Goal: Task Accomplishment & Management: Complete application form

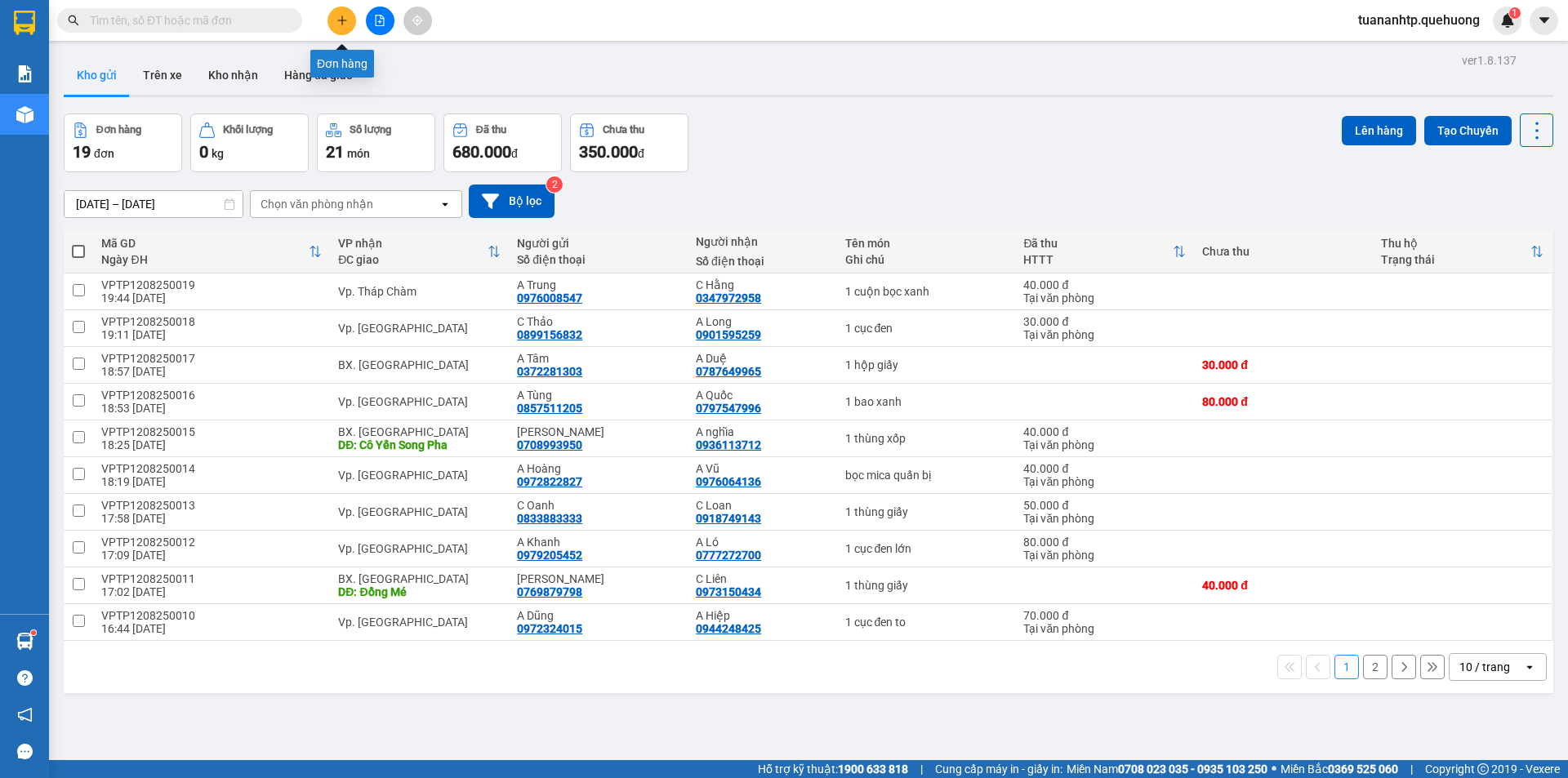
click at [352, 22] on button at bounding box center [342, 21] width 29 height 29
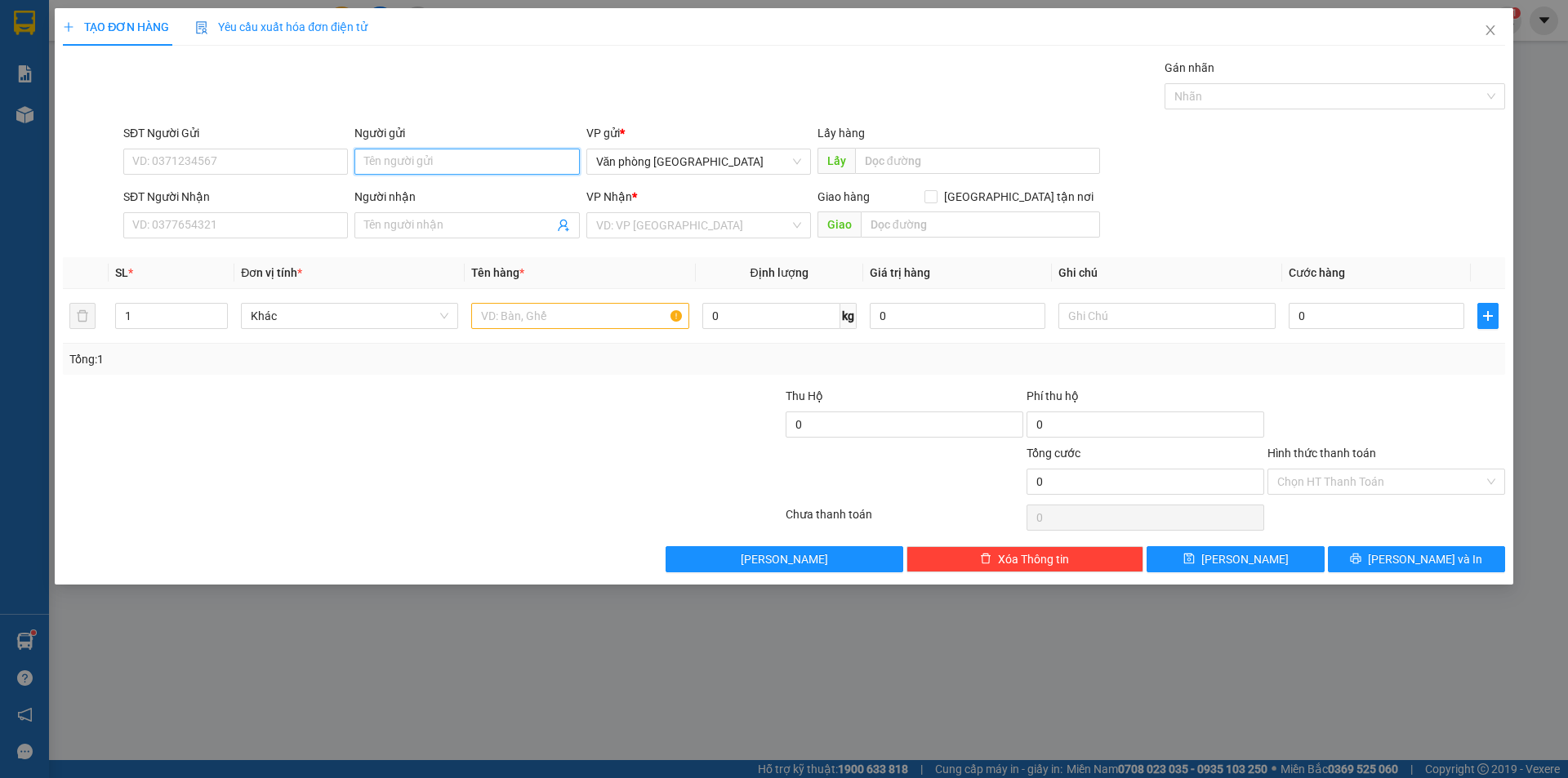
click at [416, 155] on input "Người gửi" at bounding box center [467, 162] width 224 height 26
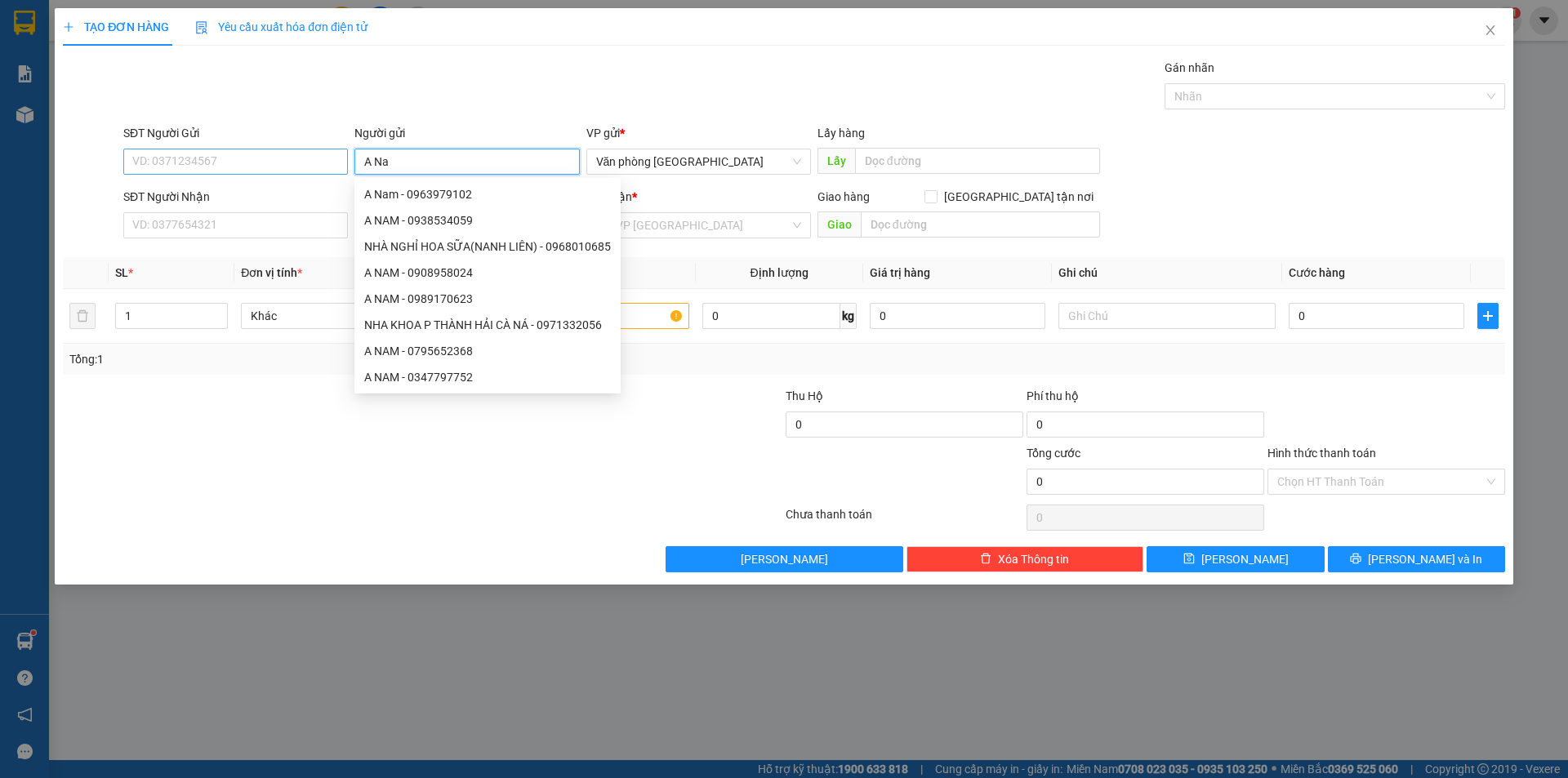
type input "A Na"
click at [166, 159] on input "SĐT Người Gửi" at bounding box center [235, 162] width 224 height 26
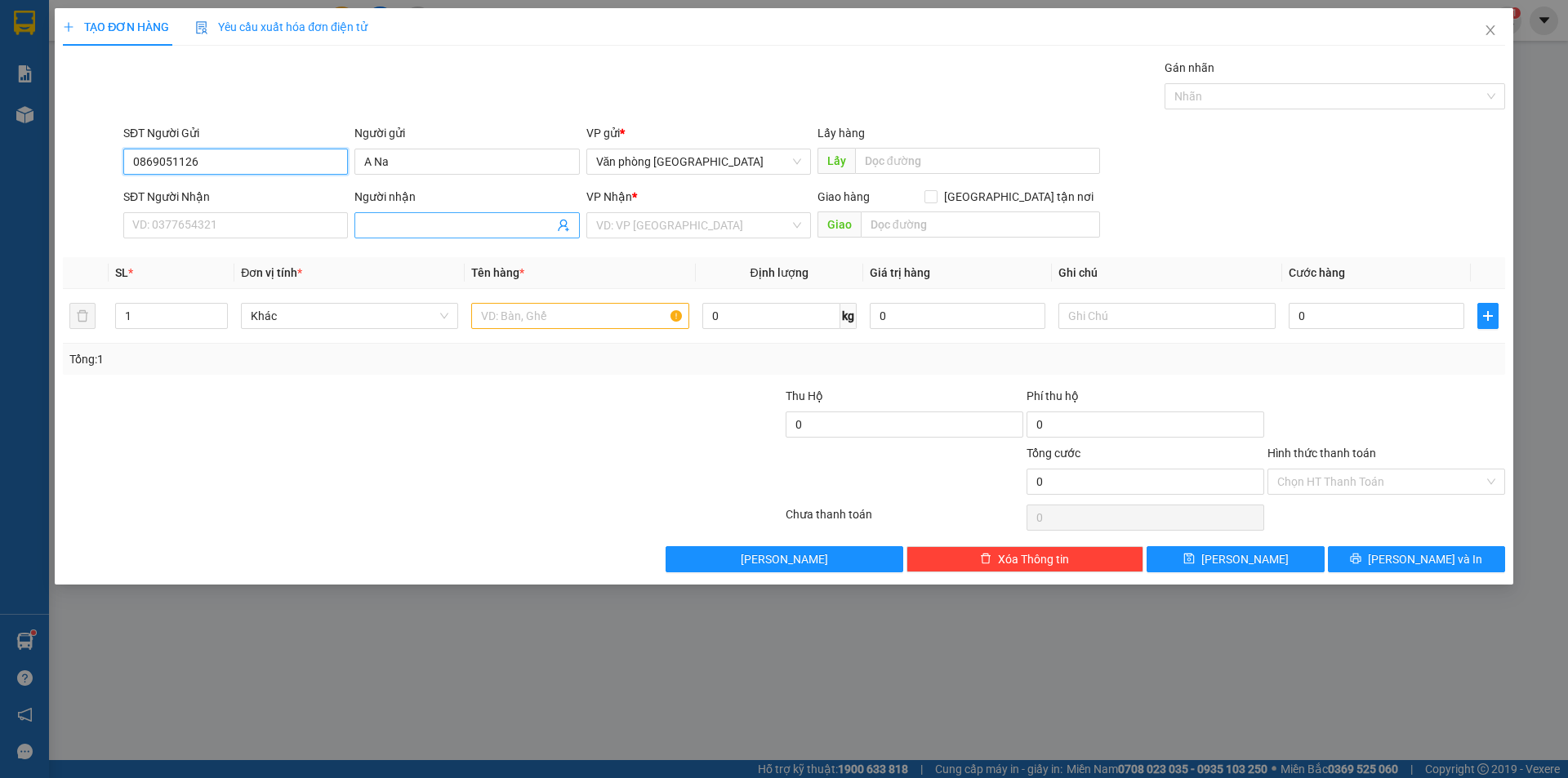
type input "0869051126"
click at [386, 224] on input "Người nhận" at bounding box center [459, 225] width 188 height 18
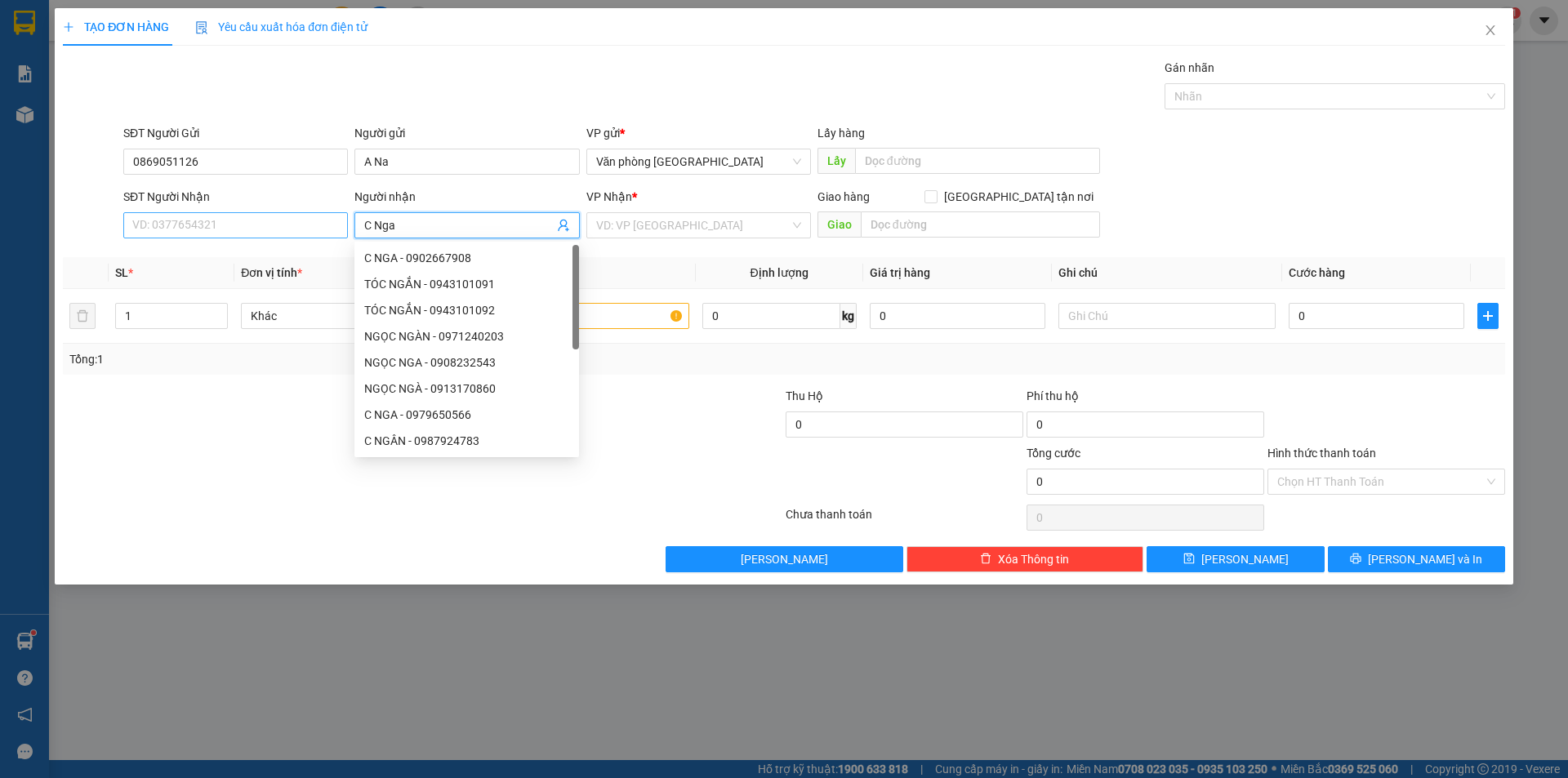
type input "C Nga"
click at [253, 224] on input "SĐT Người Nhận" at bounding box center [235, 225] width 224 height 26
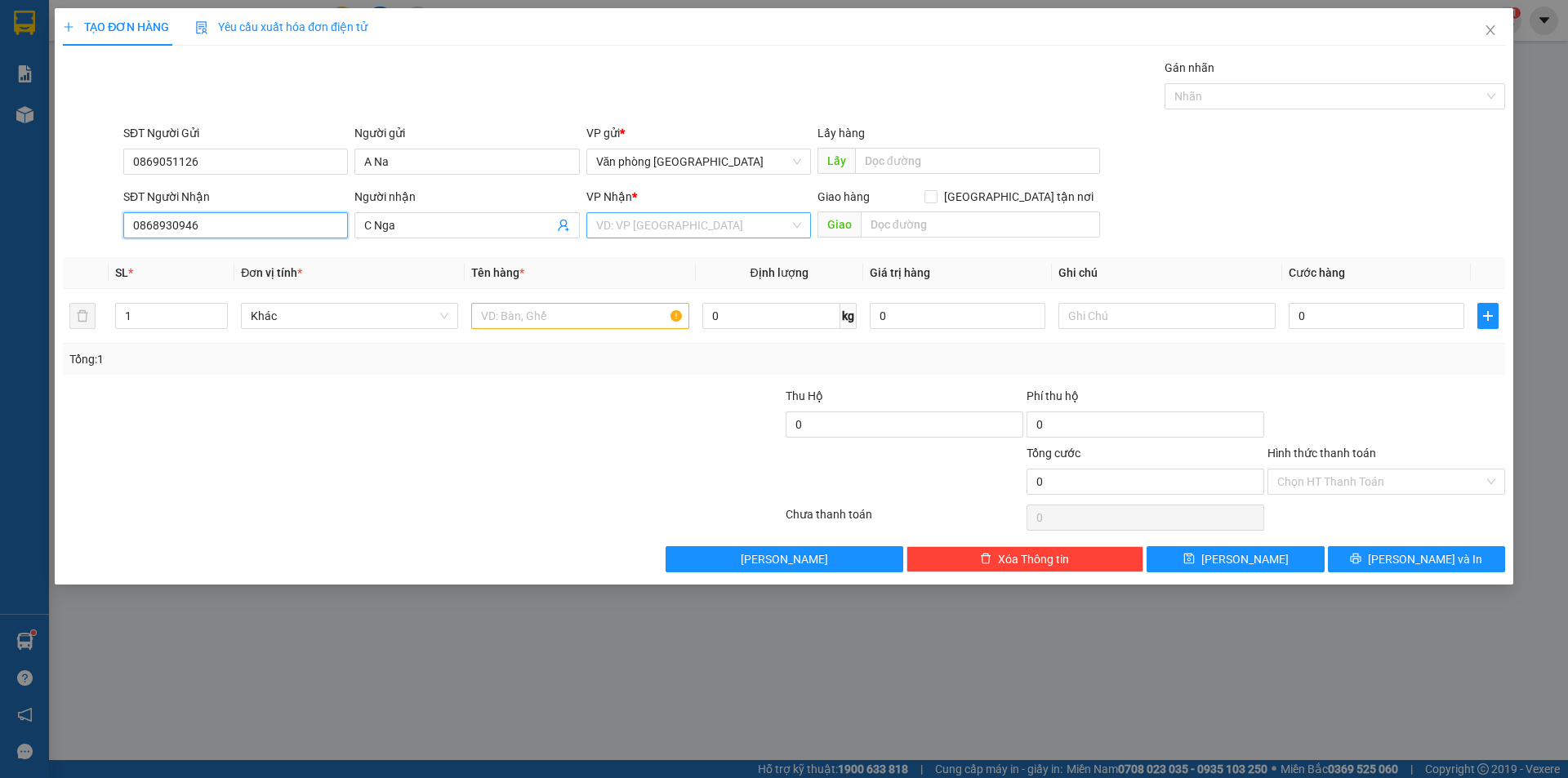
type input "0868930946"
click at [689, 230] on input "search" at bounding box center [693, 224] width 194 height 24
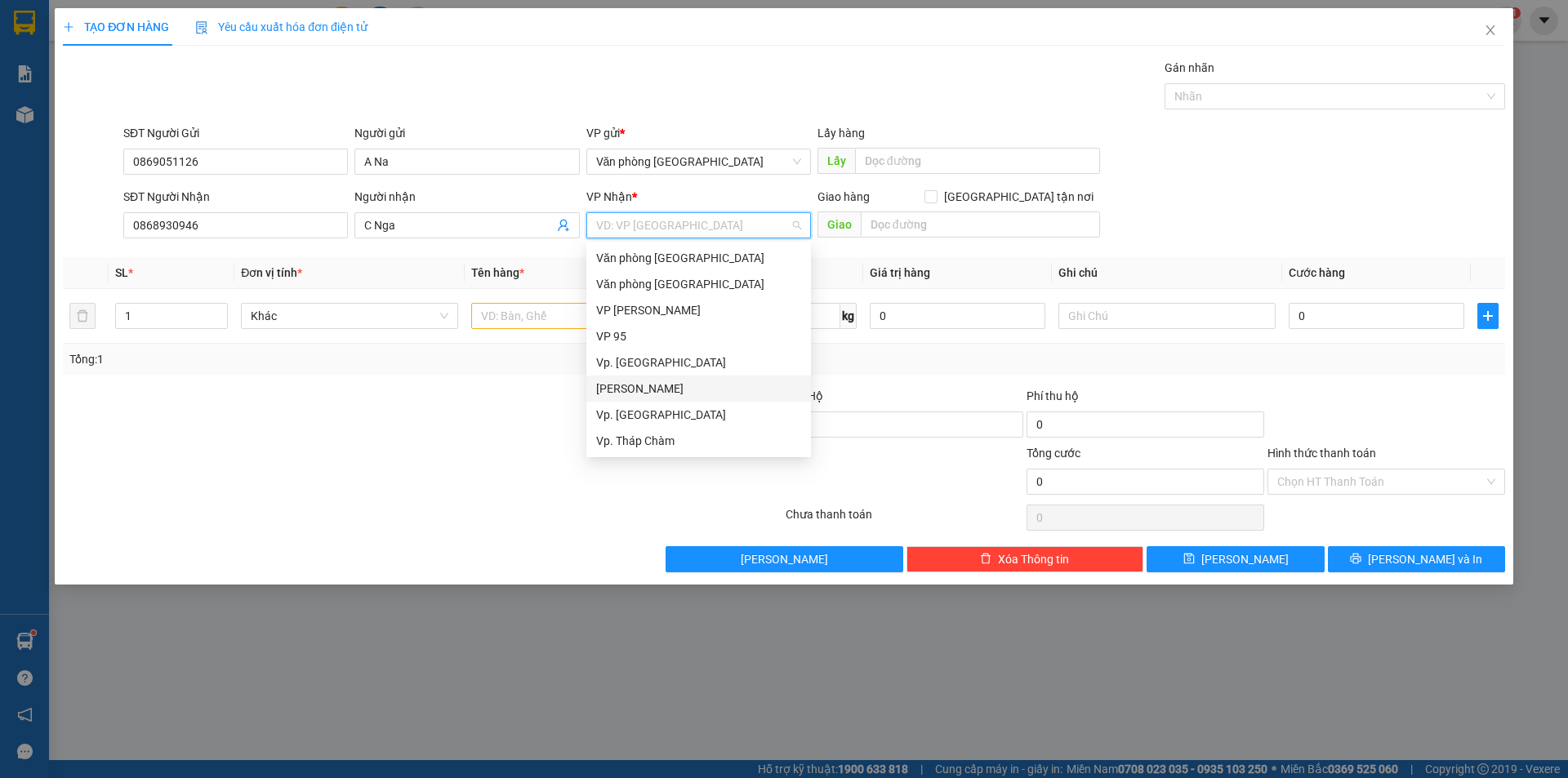
scroll to position [131, 0]
click at [655, 392] on div "BX. [GEOGRAPHIC_DATA]" at bounding box center [698, 389] width 205 height 18
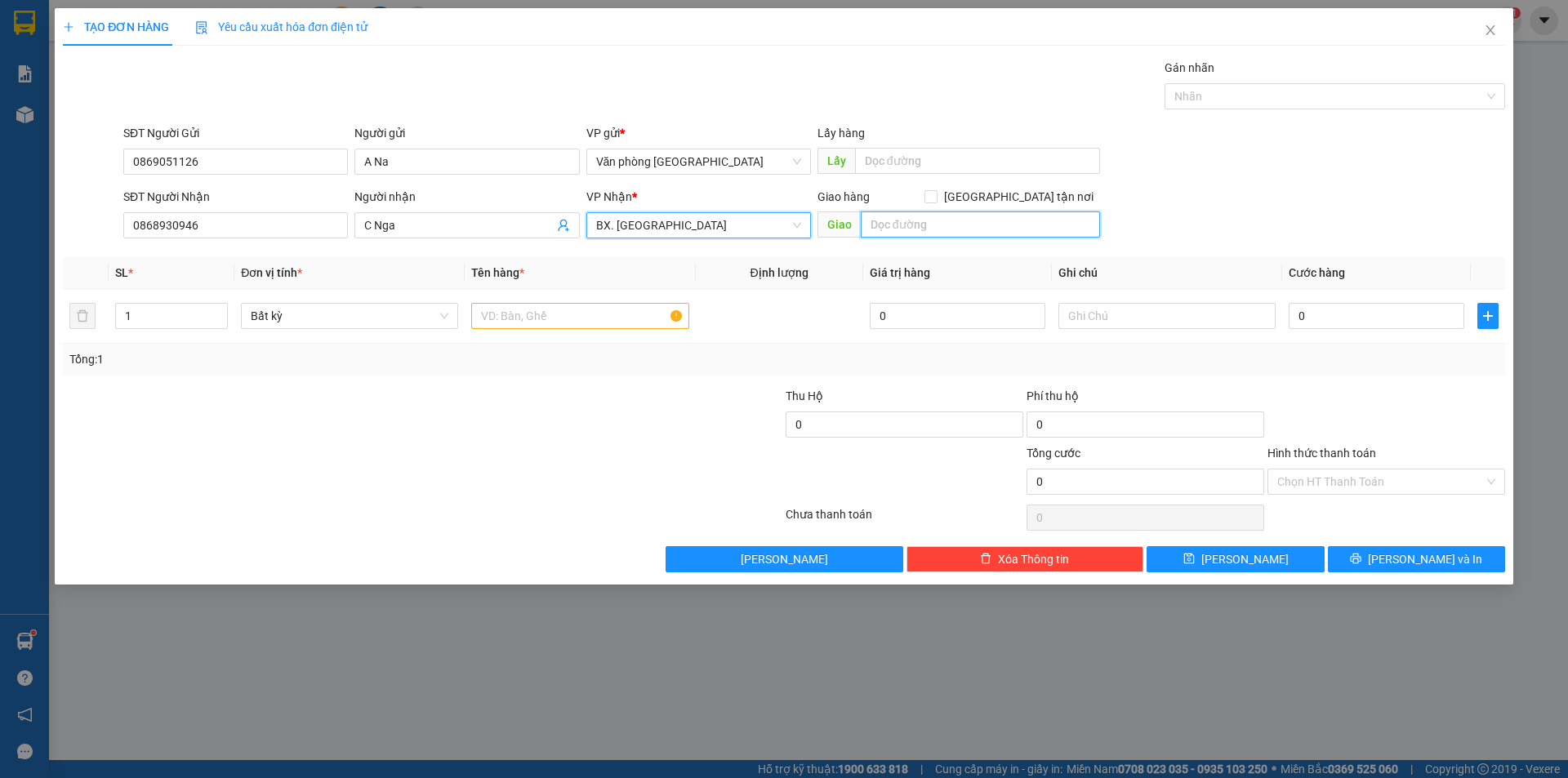
click at [915, 232] on input "text" at bounding box center [980, 224] width 240 height 26
type input "Q"
type input "Trạm Quãng Sơn"
click at [528, 323] on input "text" at bounding box center [580, 316] width 217 height 26
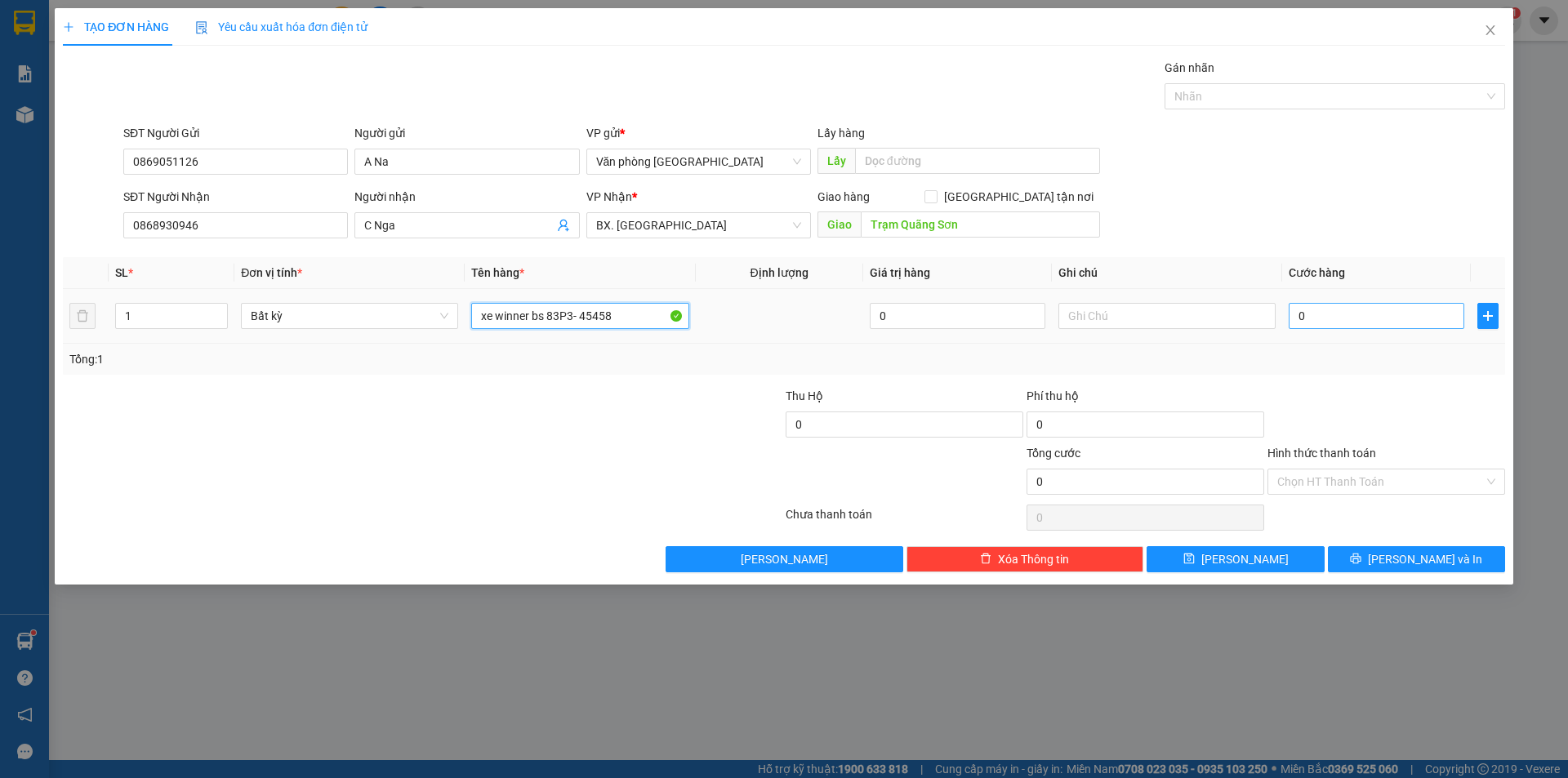
type input "xe winner bs 83P3- 45458"
click at [1353, 314] on input "0" at bounding box center [1377, 316] width 176 height 26
type input "4"
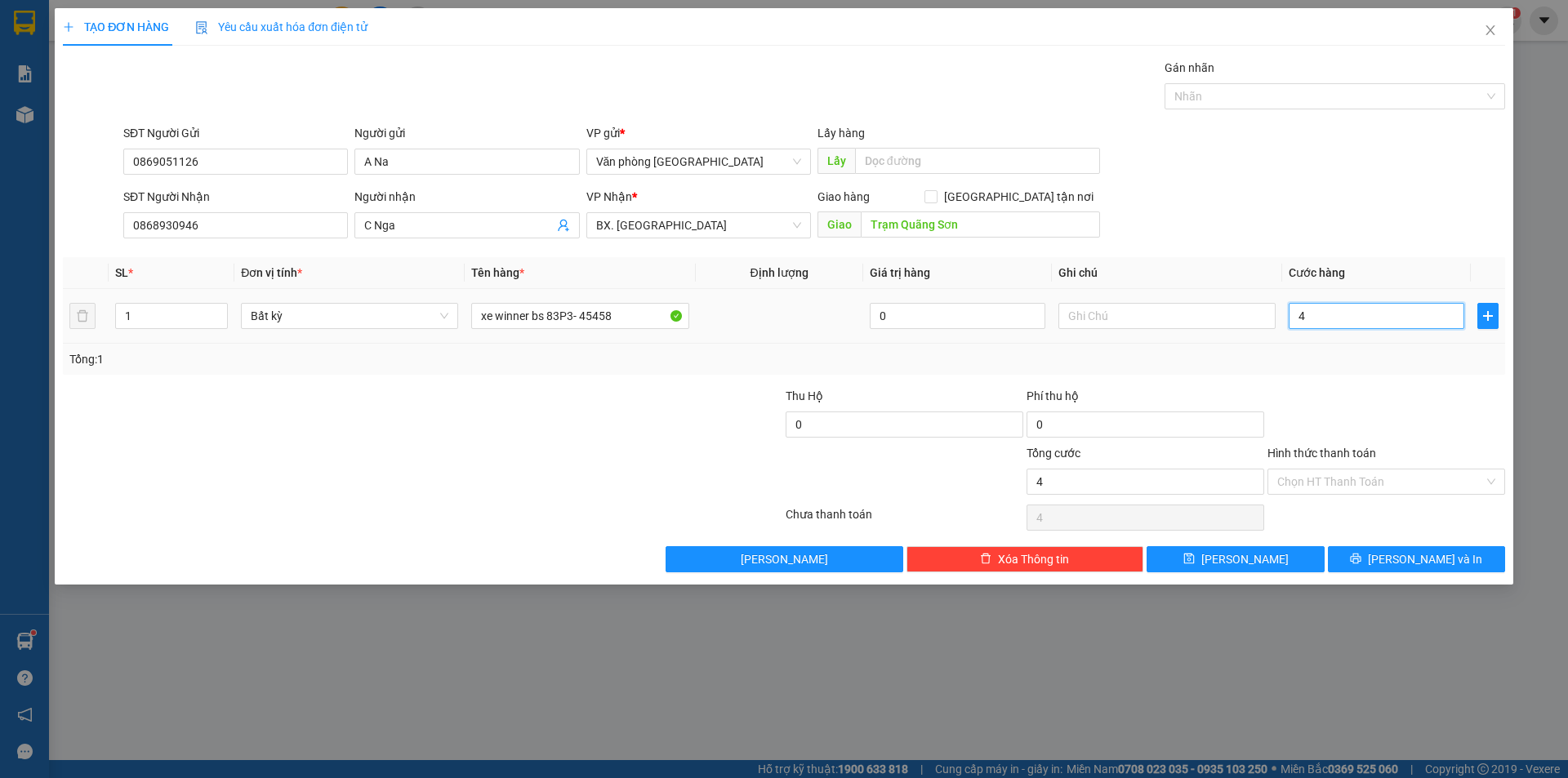
type input "40"
type input "400"
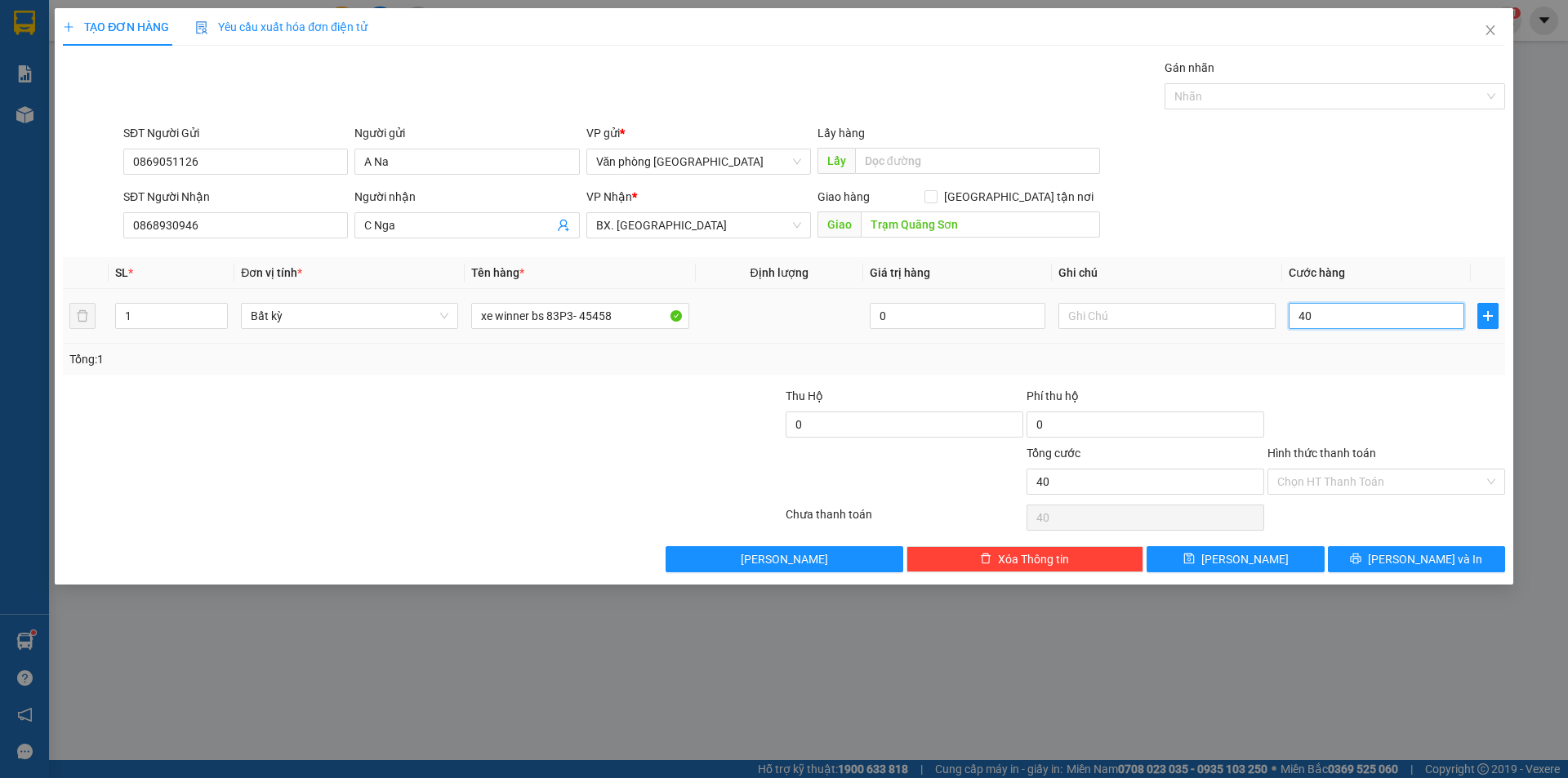
type input "400"
type input "4.000"
type input "40.000"
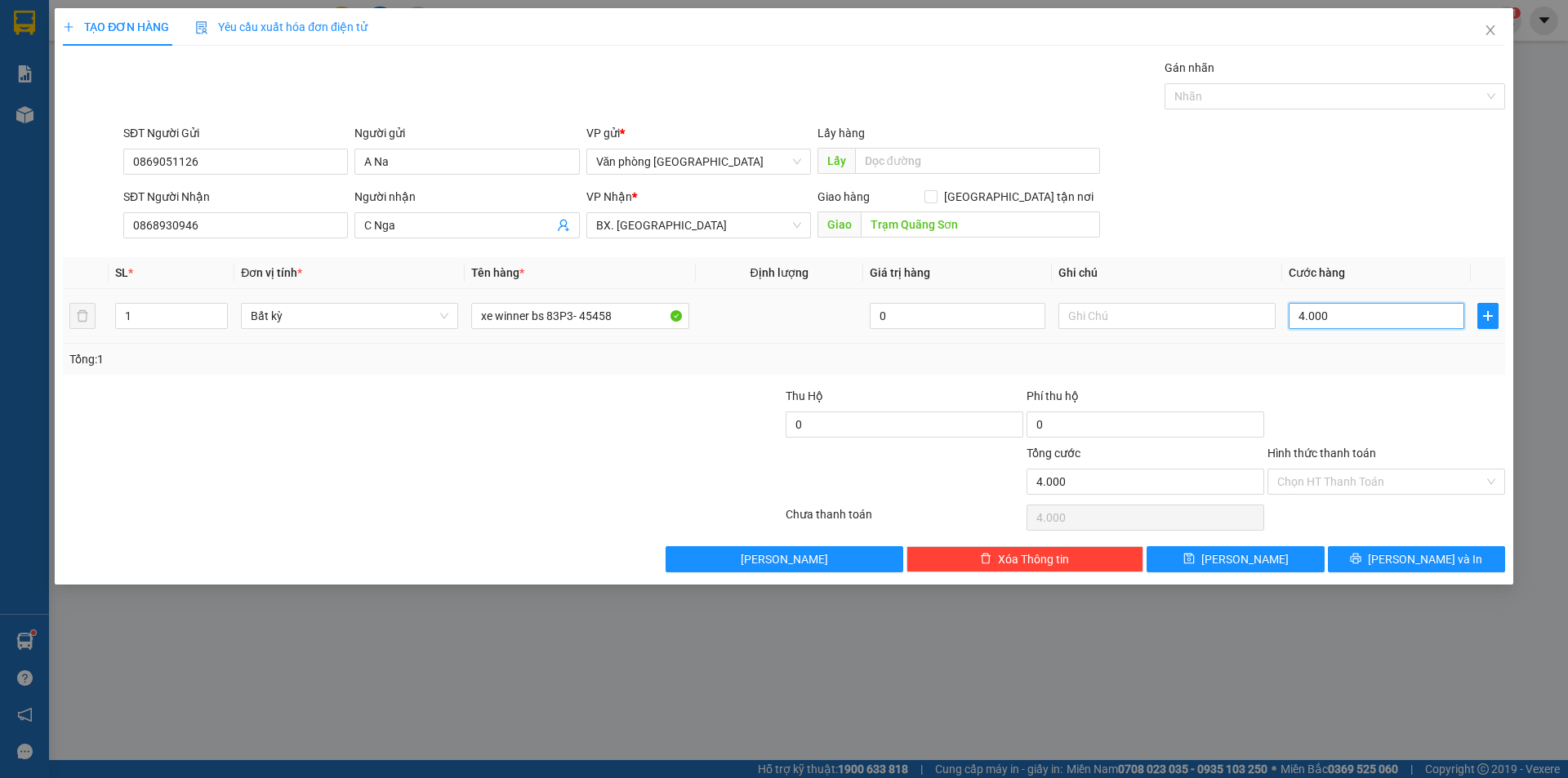
type input "40.000"
type input "400.000"
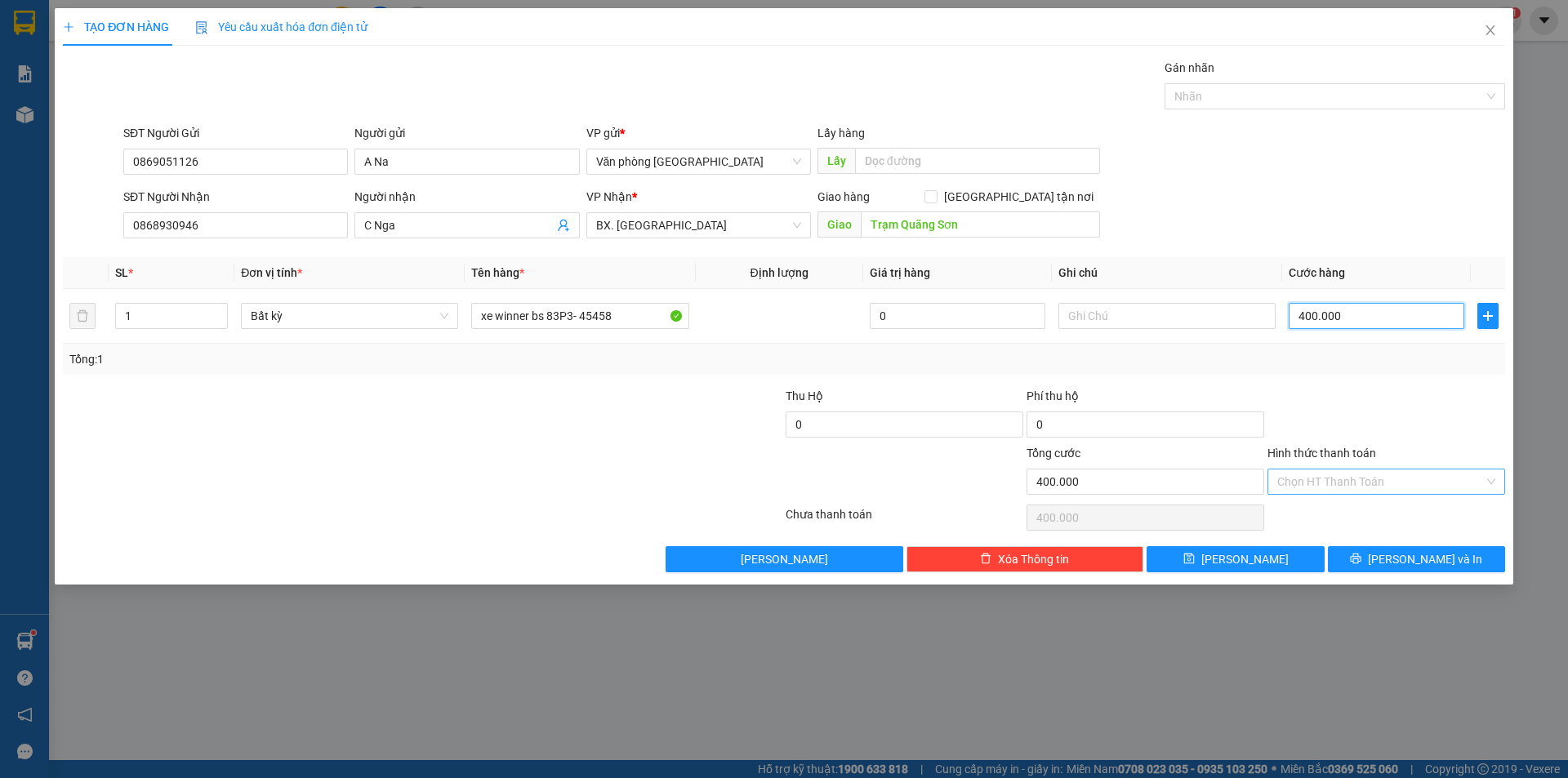
type input "400.000"
click at [1372, 480] on input "Hình thức thanh toán" at bounding box center [1380, 481] width 206 height 24
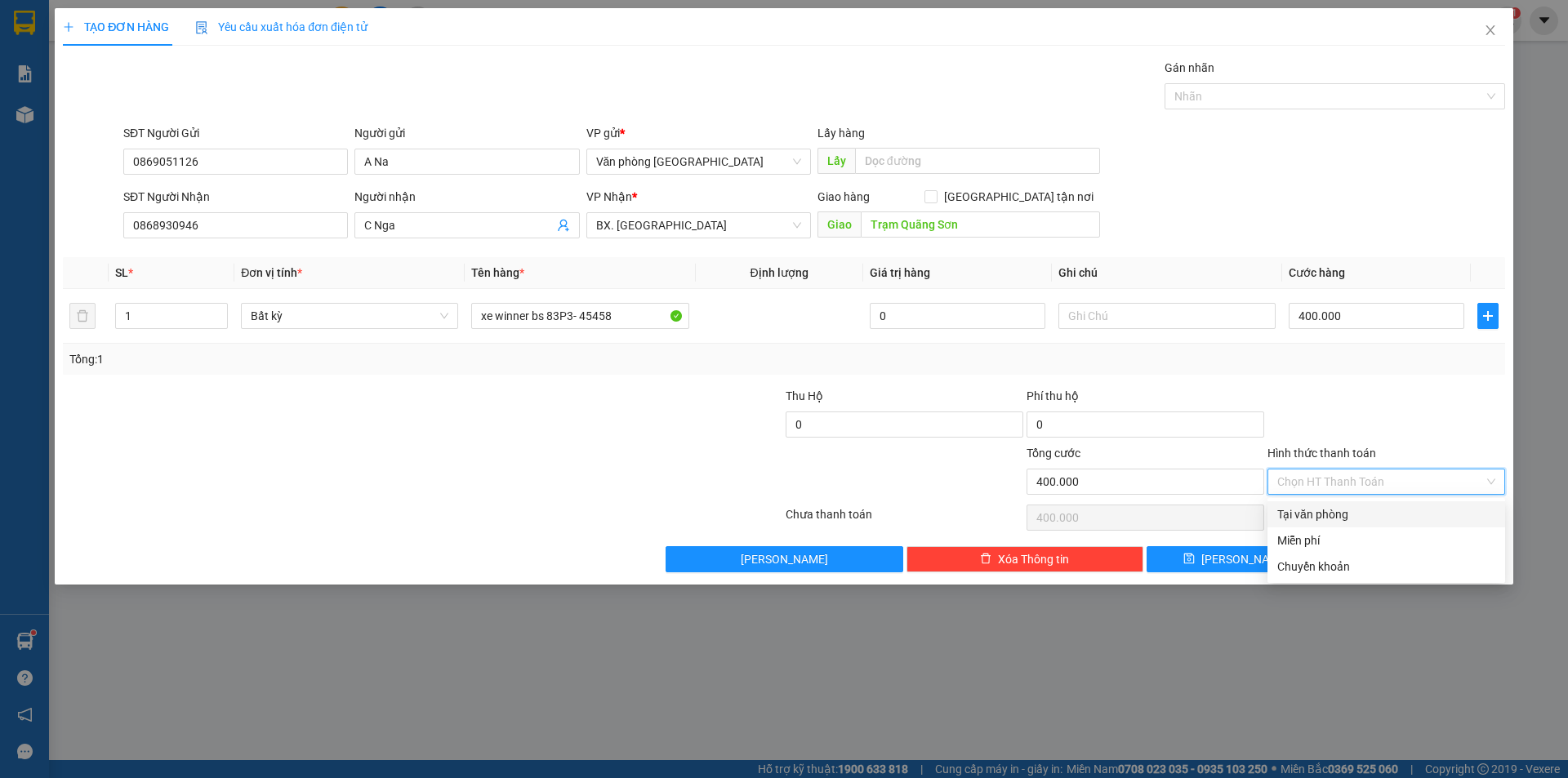
click at [1364, 512] on div "Tại văn phòng" at bounding box center [1386, 514] width 218 height 18
type input "0"
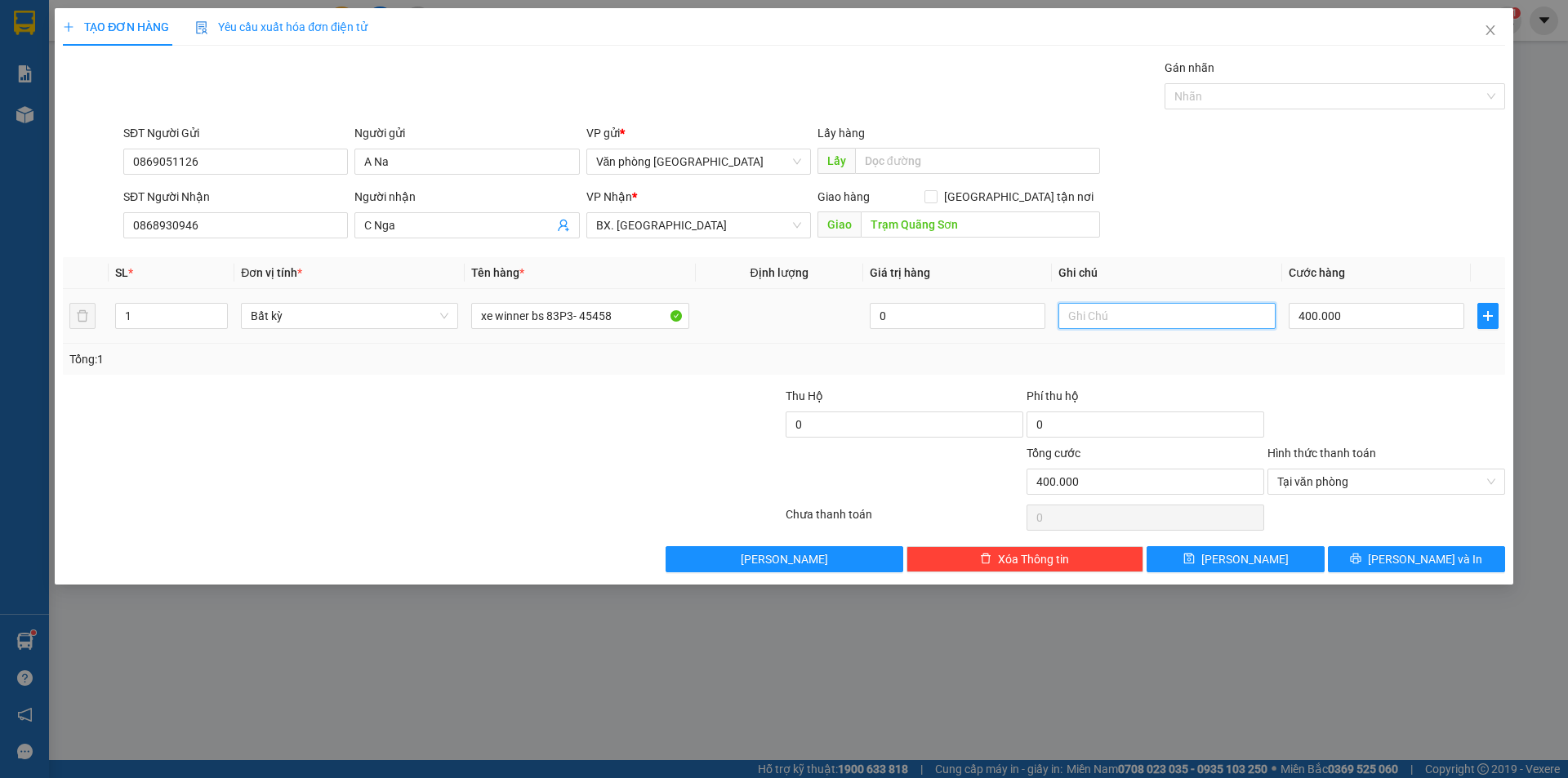
click at [1146, 322] on input "text" at bounding box center [1167, 316] width 217 height 26
type input "xe không bao trầy xước ko thền"
click at [1439, 561] on span "[PERSON_NAME] và In" at bounding box center [1424, 559] width 114 height 18
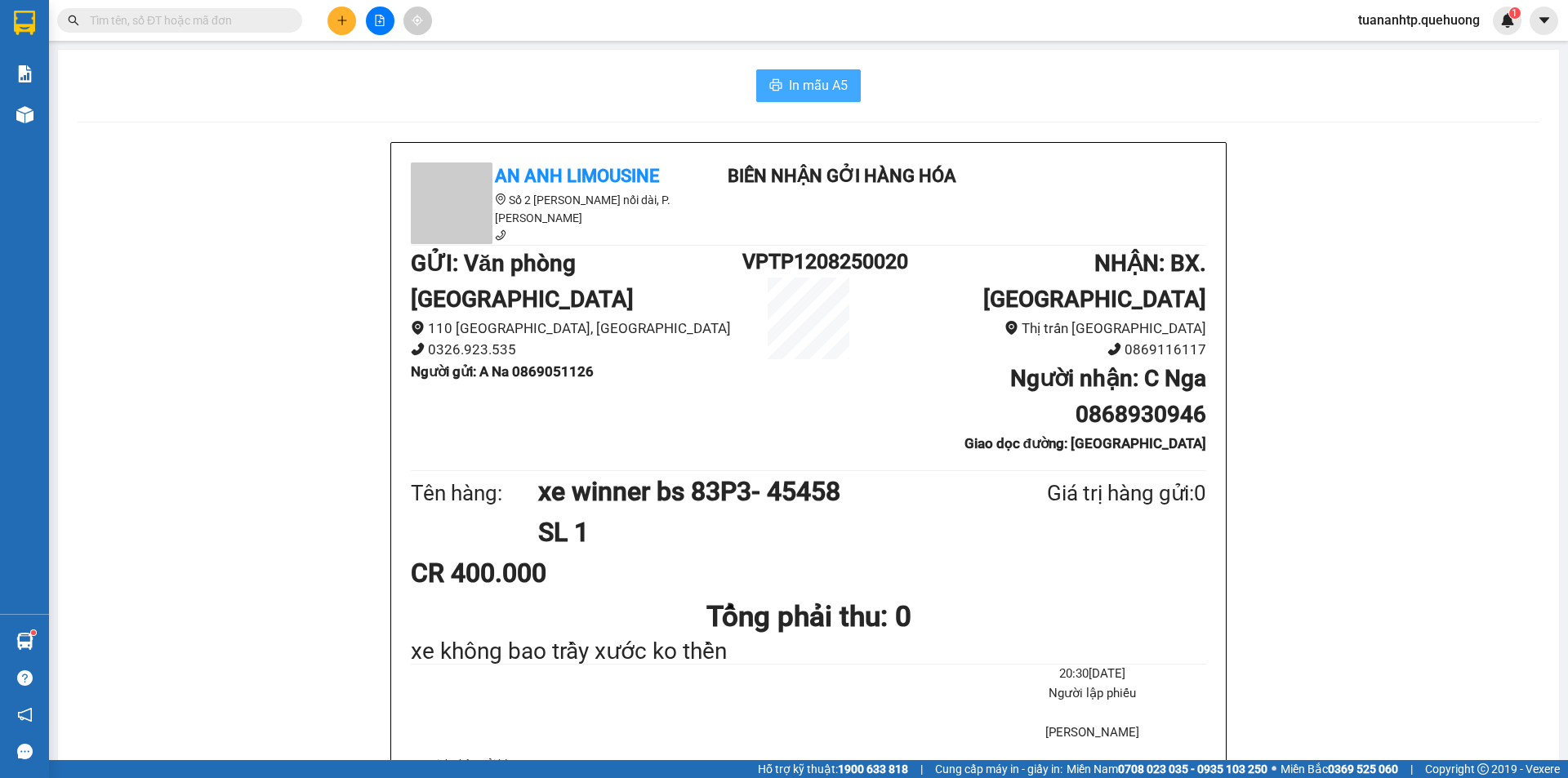
click at [800, 92] on span "In mẫu A5" at bounding box center [819, 85] width 59 height 21
